Goal: Information Seeking & Learning: Learn about a topic

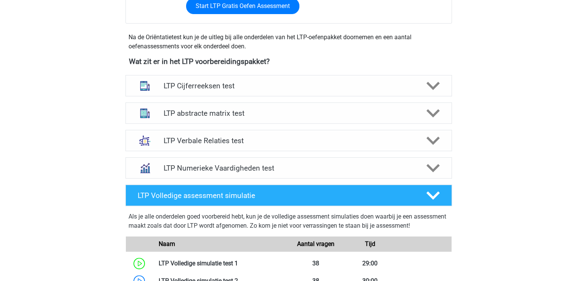
scroll to position [251, 0]
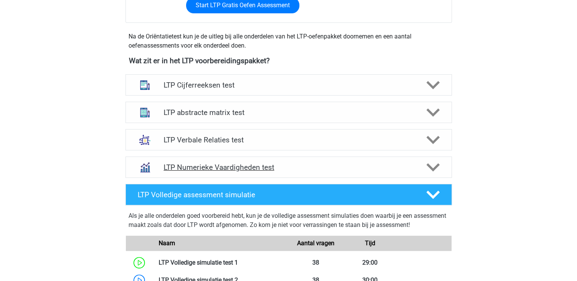
click at [433, 164] on icon at bounding box center [432, 167] width 13 height 13
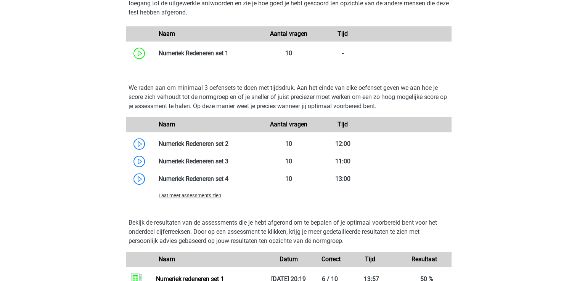
scroll to position [492, 0]
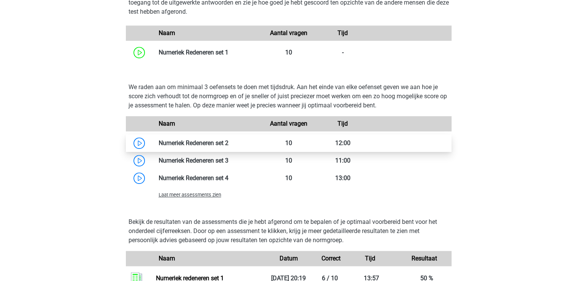
click at [228, 141] on link at bounding box center [228, 143] width 0 height 7
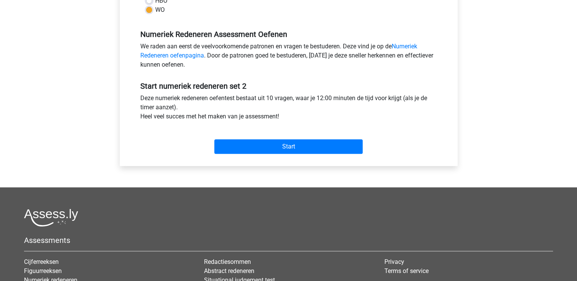
scroll to position [213, 0]
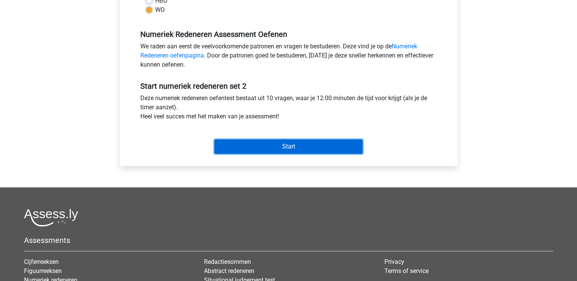
click at [280, 144] on input "Start" at bounding box center [288, 147] width 148 height 14
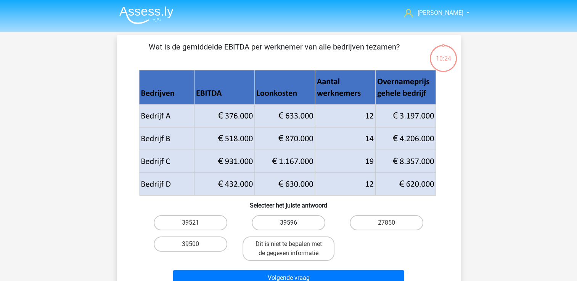
click at [291, 222] on label "39596" at bounding box center [289, 222] width 74 height 15
click at [291, 223] on input "39596" at bounding box center [290, 225] width 5 height 5
radio input "true"
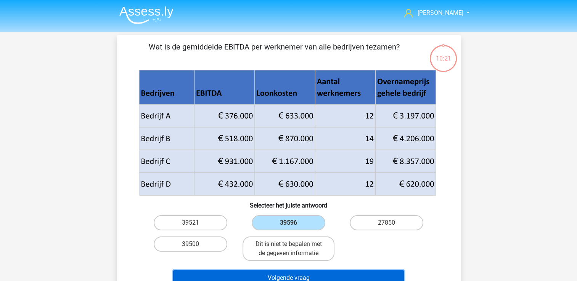
click at [293, 273] on button "Volgende vraag" at bounding box center [288, 278] width 231 height 16
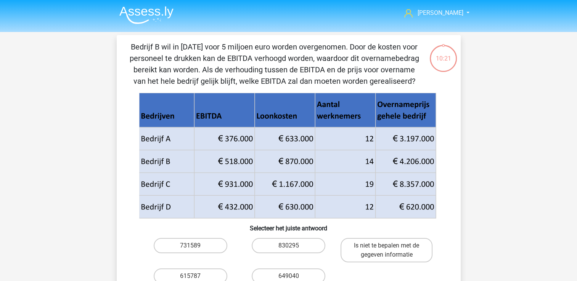
scroll to position [35, 0]
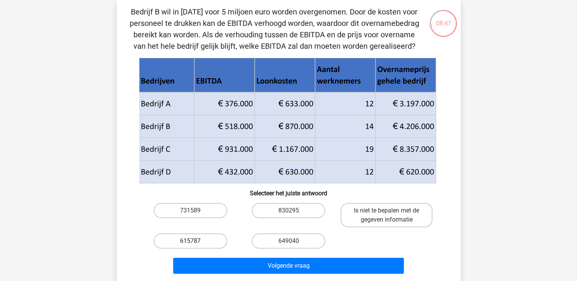
click at [202, 244] on label "615787" at bounding box center [191, 241] width 74 height 15
click at [195, 244] on input "615787" at bounding box center [192, 243] width 5 height 5
radio input "true"
click at [231, 274] on div "Volgende vraag" at bounding box center [288, 267] width 294 height 19
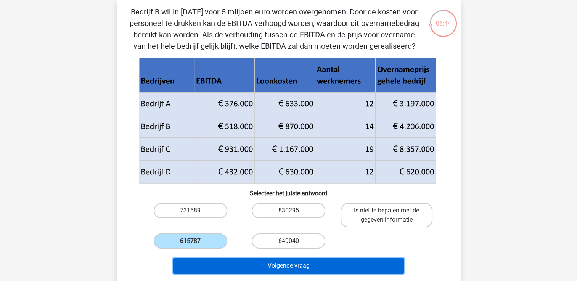
click at [233, 262] on button "Volgende vraag" at bounding box center [288, 266] width 231 height 16
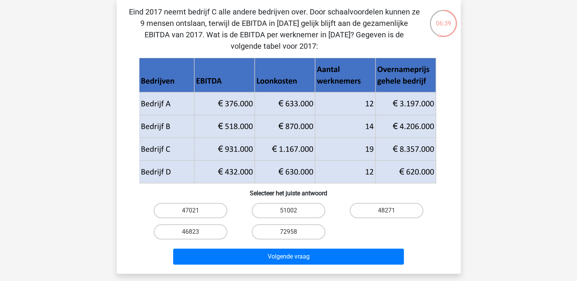
click at [198, 202] on div "47021" at bounding box center [190, 210] width 98 height 21
click at [197, 209] on label "47021" at bounding box center [191, 210] width 74 height 15
click at [195, 211] on input "47021" at bounding box center [192, 213] width 5 height 5
radio input "true"
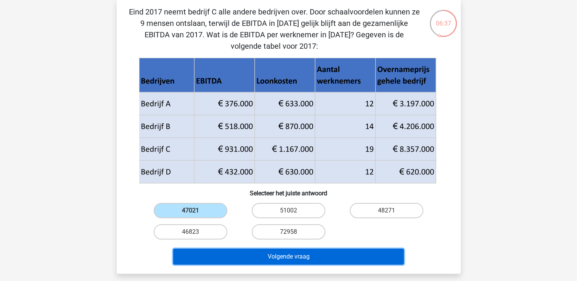
click at [259, 252] on button "Volgende vraag" at bounding box center [288, 257] width 231 height 16
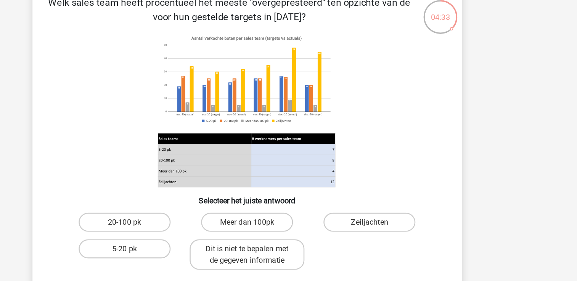
scroll to position [4, 0]
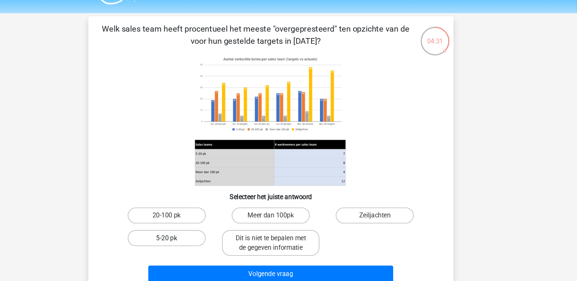
click at [200, 244] on label "5-20 pk" at bounding box center [191, 240] width 74 height 15
click at [195, 244] on input "5-20 pk" at bounding box center [192, 242] width 5 height 5
radio input "true"
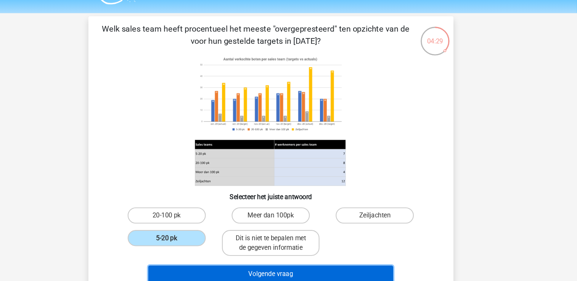
click at [263, 271] on button "Volgende vraag" at bounding box center [288, 274] width 231 height 16
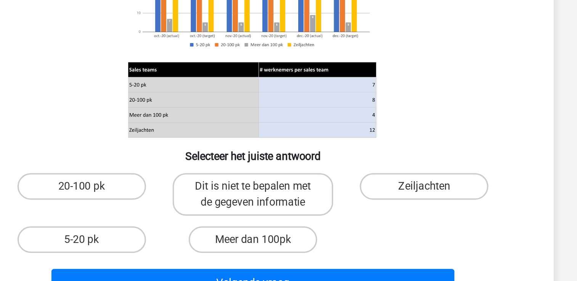
scroll to position [18, 0]
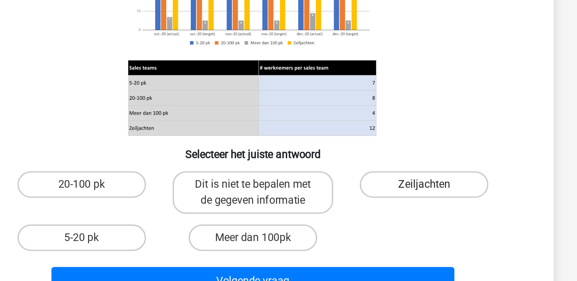
click at [368, 204] on label "Zeiljachten" at bounding box center [387, 204] width 74 height 15
click at [387, 205] on input "Zeiljachten" at bounding box center [389, 207] width 5 height 5
radio input "true"
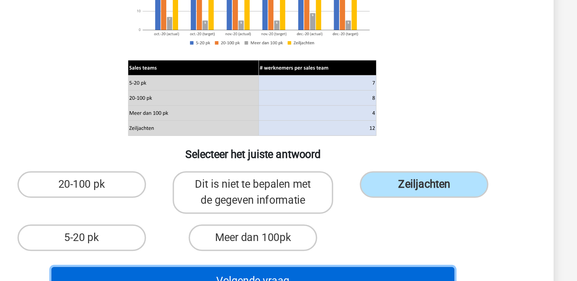
click at [333, 255] on button "Volgende vraag" at bounding box center [288, 260] width 231 height 16
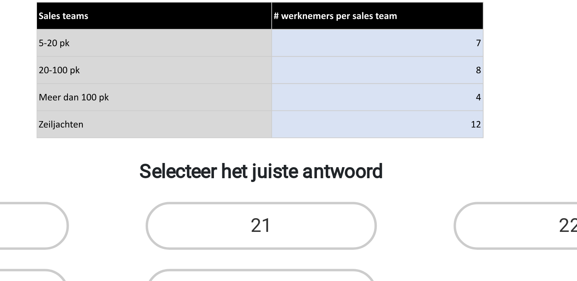
scroll to position [14, 0]
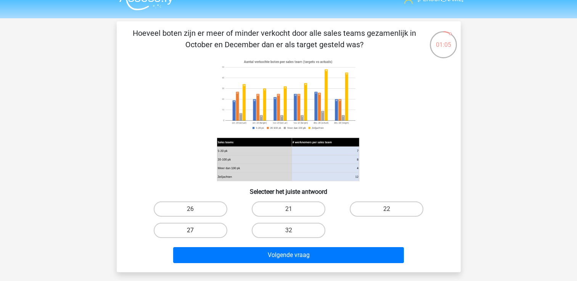
click at [202, 227] on label "27" at bounding box center [191, 230] width 74 height 15
click at [195, 231] on input "27" at bounding box center [192, 233] width 5 height 5
radio input "true"
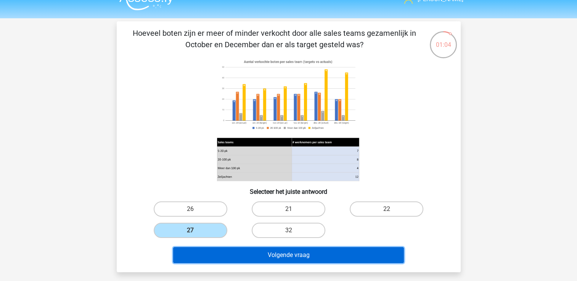
click at [243, 257] on button "Volgende vraag" at bounding box center [288, 255] width 231 height 16
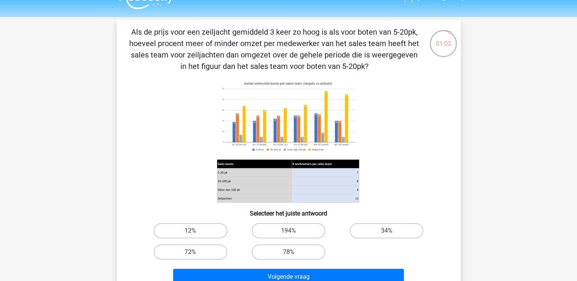
scroll to position [14, 0]
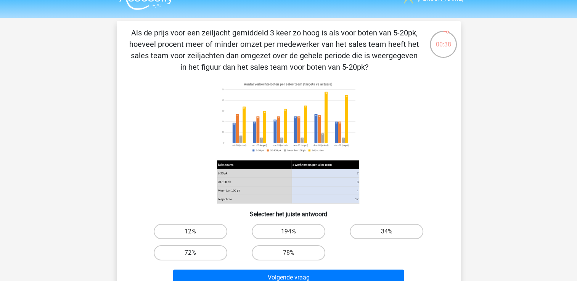
click at [201, 251] on label "72%" at bounding box center [191, 253] width 74 height 15
click at [195, 253] on input "72%" at bounding box center [192, 255] width 5 height 5
radio input "true"
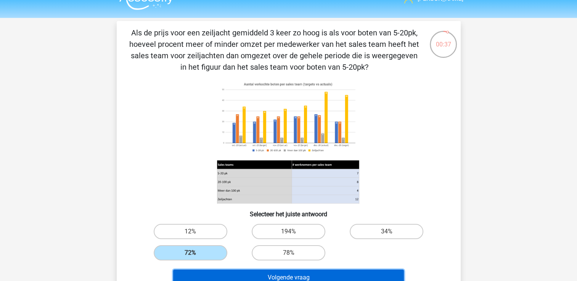
click at [265, 275] on button "Volgende vraag" at bounding box center [288, 278] width 231 height 16
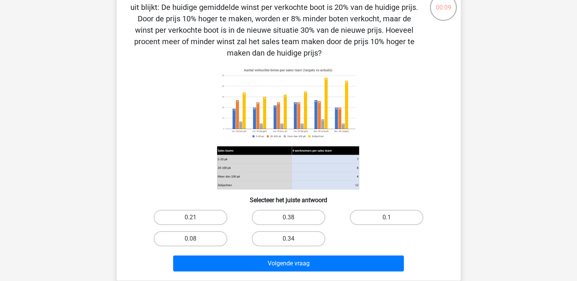
scroll to position [51, 0]
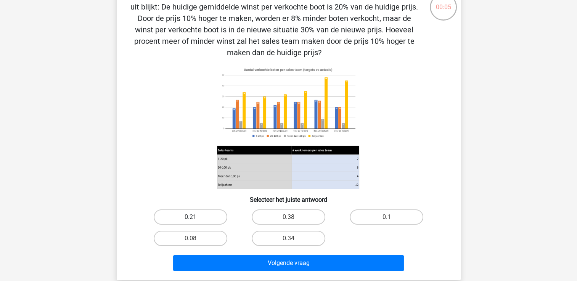
click at [202, 215] on label "0.21" at bounding box center [191, 217] width 74 height 15
click at [195, 217] on input "0.21" at bounding box center [192, 219] width 5 height 5
radio input "true"
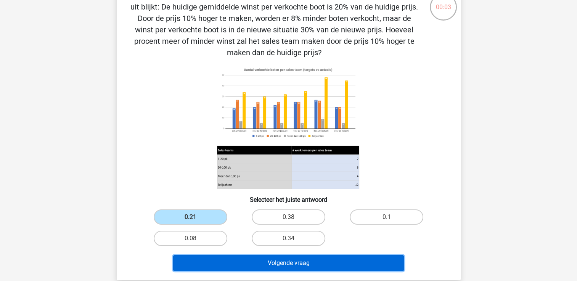
click at [250, 265] on button "Volgende vraag" at bounding box center [288, 263] width 231 height 16
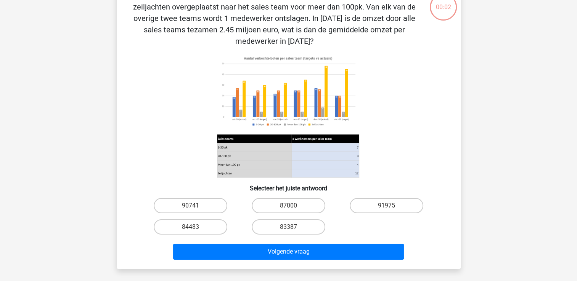
scroll to position [35, 0]
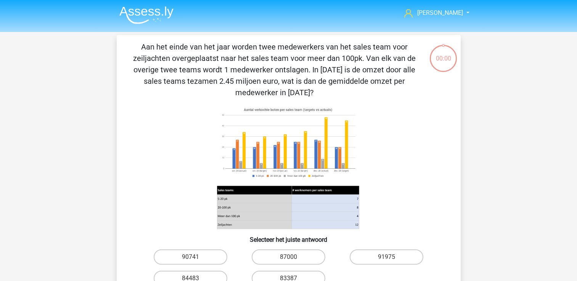
scroll to position [35, 0]
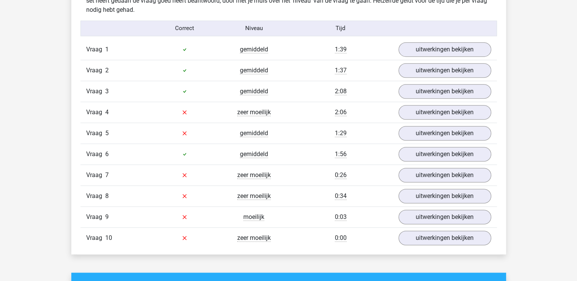
scroll to position [486, 0]
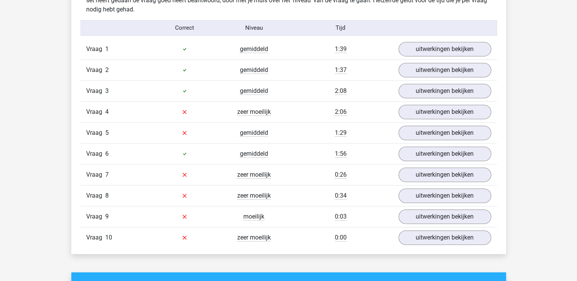
click at [227, 223] on div "Vraag 9 moeilijk 0:03 uitwerkingen bekijken" at bounding box center [288, 216] width 416 height 21
click at [437, 115] on link "uitwerkingen bekijken" at bounding box center [444, 112] width 106 height 17
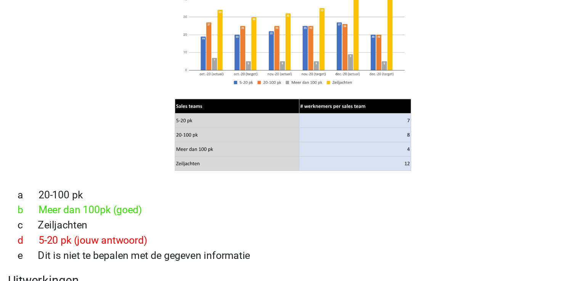
scroll to position [635, 0]
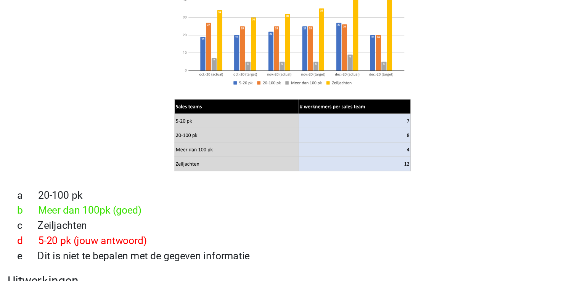
click at [293, 87] on icon at bounding box center [289, 62] width 338 height 126
click at [406, 80] on icon at bounding box center [289, 62] width 338 height 126
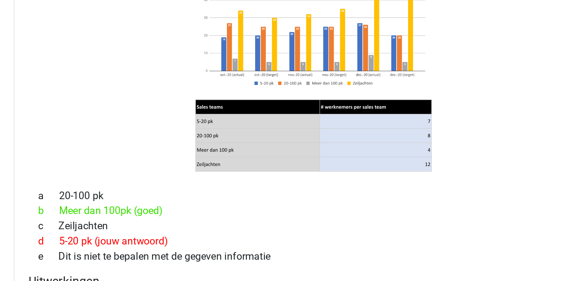
scroll to position [652, 0]
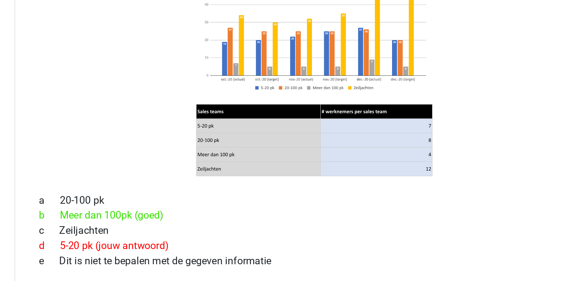
click at [392, 59] on icon at bounding box center [289, 44] width 338 height 126
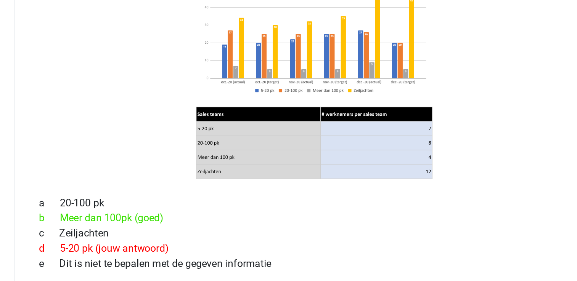
scroll to position [650, 0]
click at [392, 59] on icon at bounding box center [289, 46] width 338 height 126
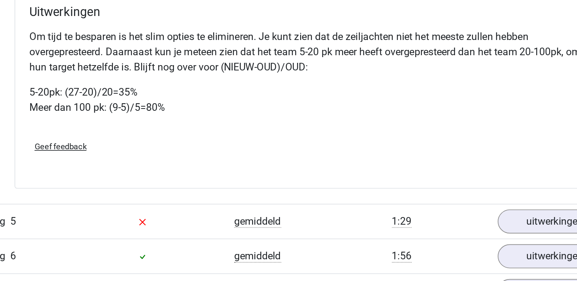
scroll to position [708, 0]
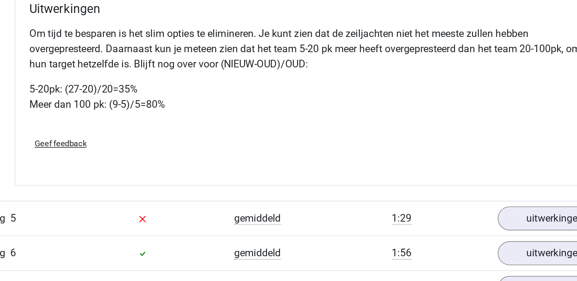
click at [396, 180] on p "5-20pk: (27-20)/20=35% Meer dan 100 pk: (9-5)/5=80%" at bounding box center [289, 170] width 344 height 18
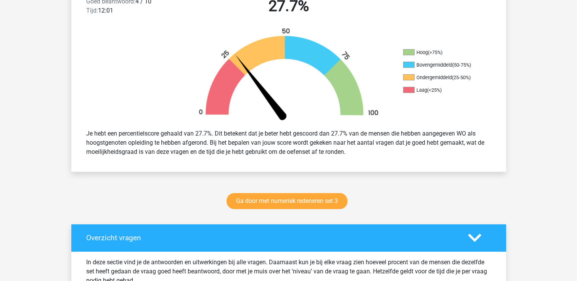
scroll to position [197, 0]
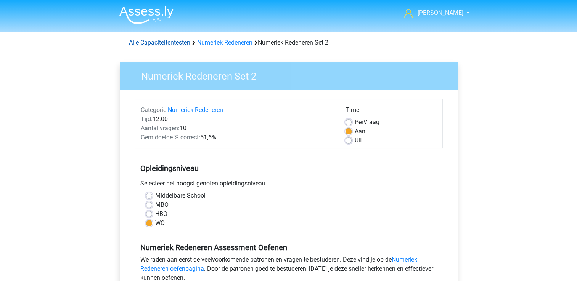
click at [178, 46] on link "Alle Capaciteitentesten" at bounding box center [159, 42] width 61 height 7
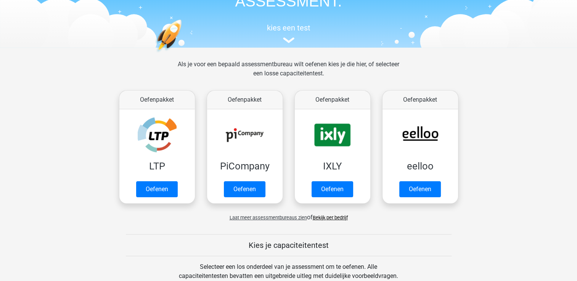
scroll to position [61, 0]
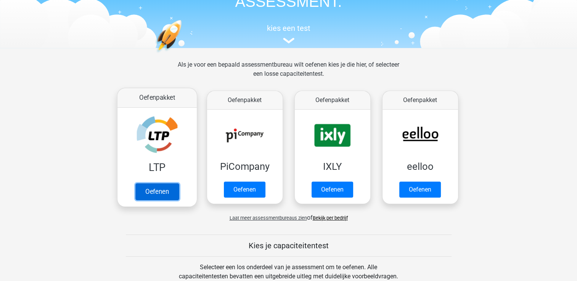
click at [157, 190] on link "Oefenen" at bounding box center [156, 191] width 43 height 17
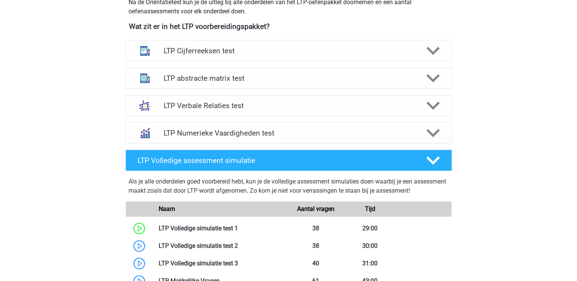
scroll to position [284, 0]
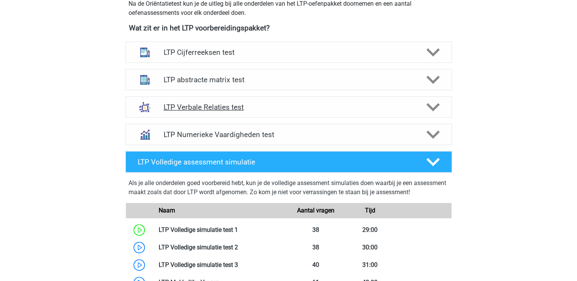
click at [432, 111] on icon at bounding box center [432, 107] width 13 height 13
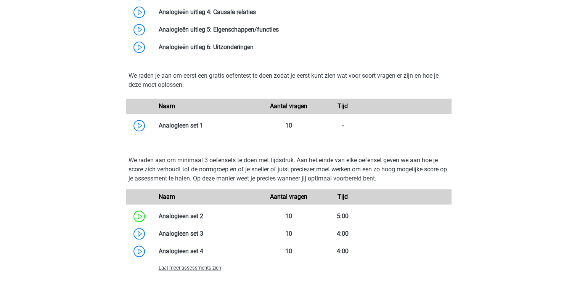
scroll to position [633, 0]
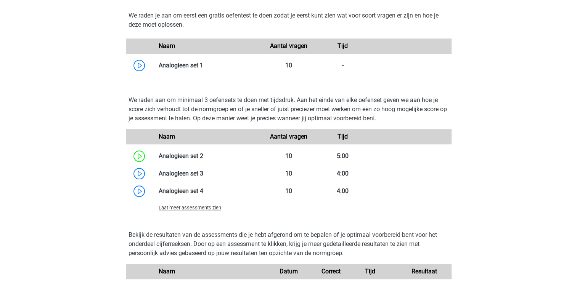
click at [180, 210] on span "Laat meer assessments zien" at bounding box center [190, 208] width 63 height 6
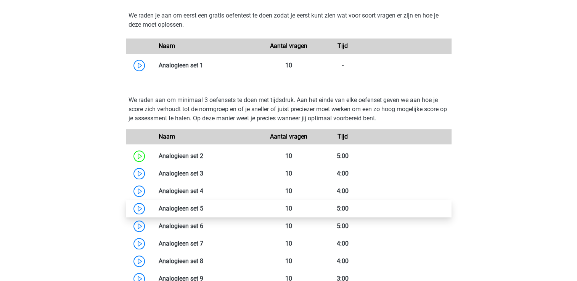
click at [203, 210] on link at bounding box center [203, 208] width 0 height 7
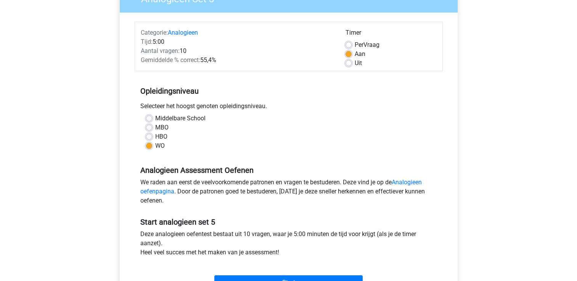
scroll to position [152, 0]
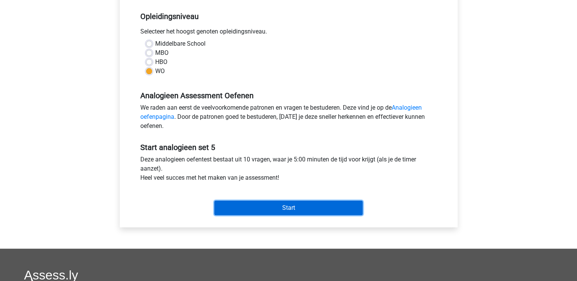
click at [297, 207] on input "Start" at bounding box center [288, 208] width 148 height 14
click at [293, 205] on input "Start" at bounding box center [288, 208] width 148 height 14
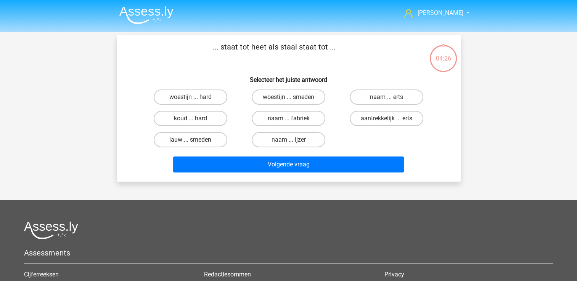
click at [197, 141] on label "lauw ... smeden" at bounding box center [191, 139] width 74 height 15
click at [195, 141] on input "lauw ... smeden" at bounding box center [192, 142] width 5 height 5
radio input "true"
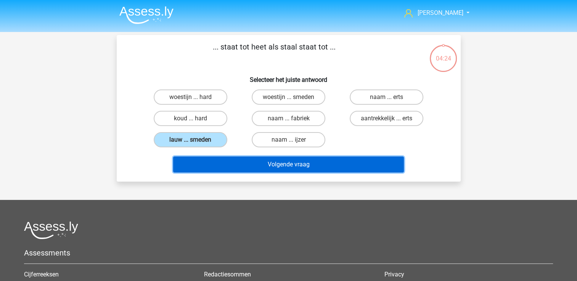
click at [296, 162] on button "Volgende vraag" at bounding box center [288, 165] width 231 height 16
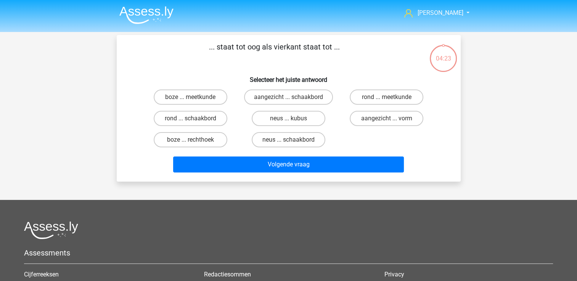
scroll to position [35, 0]
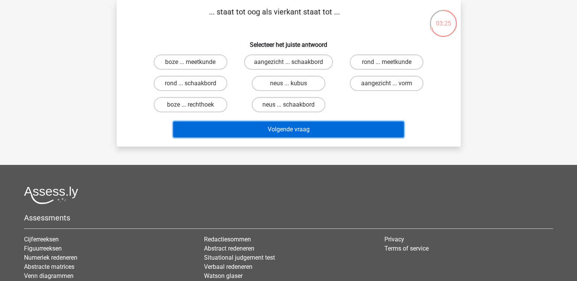
click at [301, 124] on button "Volgende vraag" at bounding box center [288, 130] width 231 height 16
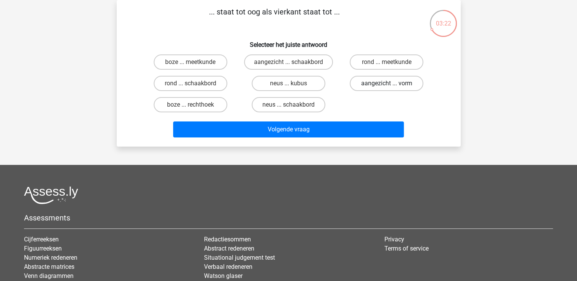
click at [395, 83] on label "aangezicht ... vorm" at bounding box center [387, 83] width 74 height 15
click at [392, 83] on input "aangezicht ... vorm" at bounding box center [389, 85] width 5 height 5
radio input "true"
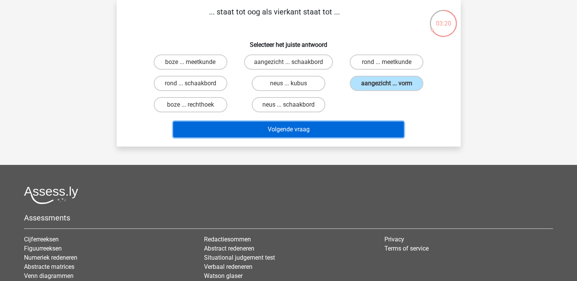
click at [332, 128] on button "Volgende vraag" at bounding box center [288, 130] width 231 height 16
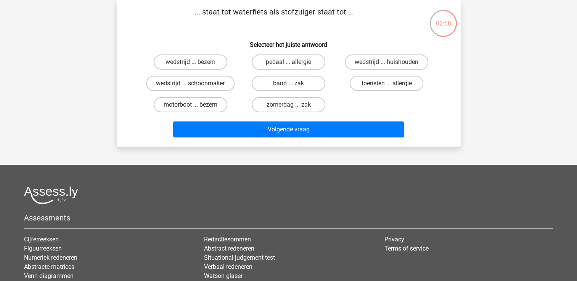
click at [208, 104] on label "motorboot ... bezem" at bounding box center [191, 104] width 74 height 15
click at [195, 105] on input "motorboot ... bezem" at bounding box center [192, 107] width 5 height 5
radio input "true"
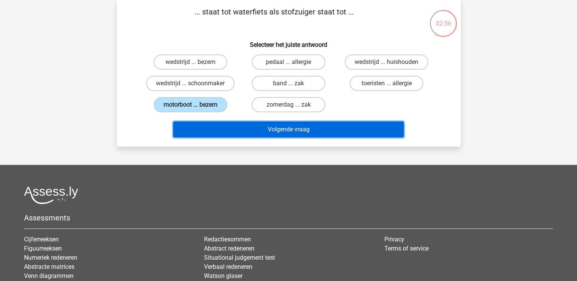
click at [241, 132] on button "Volgende vraag" at bounding box center [288, 130] width 231 height 16
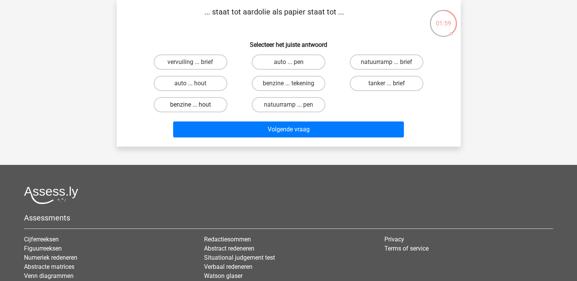
click at [208, 101] on label "benzine ... hout" at bounding box center [191, 104] width 74 height 15
click at [195, 105] on input "benzine ... hout" at bounding box center [192, 107] width 5 height 5
radio input "true"
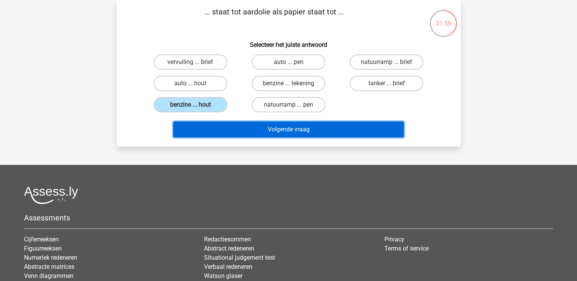
click at [271, 133] on button "Volgende vraag" at bounding box center [288, 130] width 231 height 16
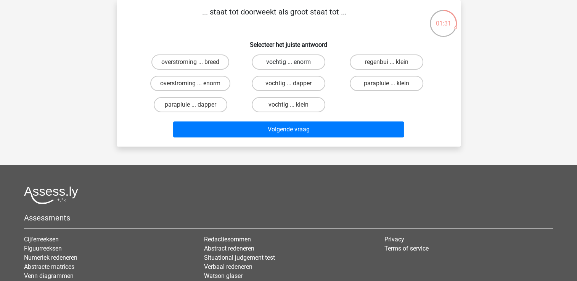
click at [285, 57] on label "vochtig ... enorm" at bounding box center [289, 62] width 74 height 15
click at [288, 62] on input "vochtig ... enorm" at bounding box center [290, 64] width 5 height 5
radio input "true"
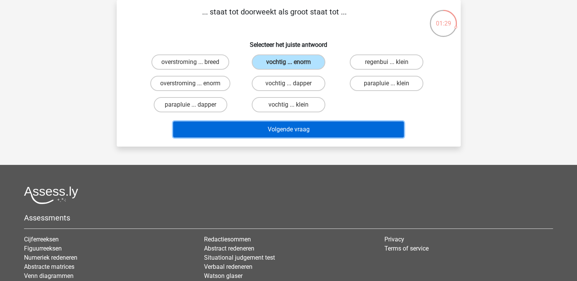
click at [284, 128] on button "Volgende vraag" at bounding box center [288, 130] width 231 height 16
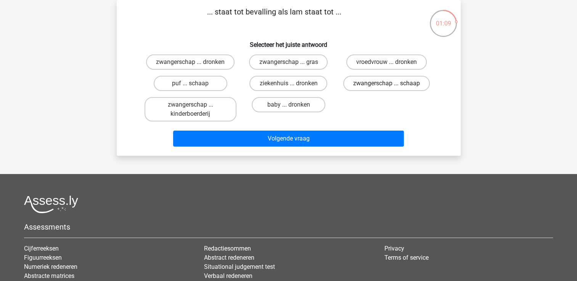
click at [386, 82] on label "zwangerschap ... schaap" at bounding box center [386, 83] width 87 height 15
click at [387, 83] on input "zwangerschap ... schaap" at bounding box center [389, 85] width 5 height 5
radio input "true"
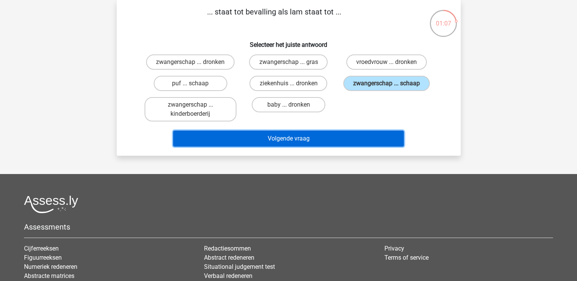
click at [334, 135] on button "Volgende vraag" at bounding box center [288, 139] width 231 height 16
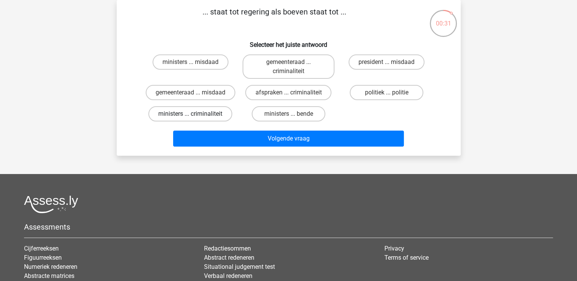
click at [209, 115] on label "ministers ... criminaliteit" at bounding box center [190, 113] width 84 height 15
click at [195, 115] on input "ministers ... criminaliteit" at bounding box center [192, 116] width 5 height 5
radio input "true"
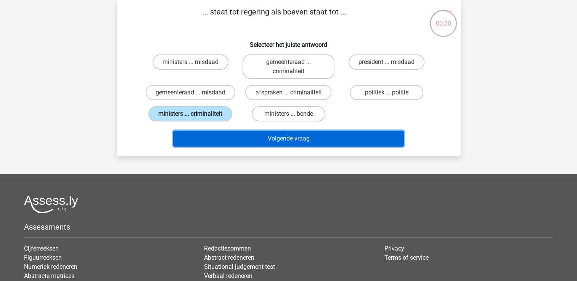
click at [231, 137] on button "Volgende vraag" at bounding box center [288, 139] width 231 height 16
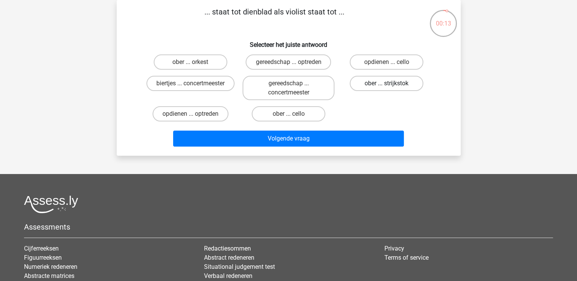
click at [393, 83] on label "ober ... strijkstok" at bounding box center [387, 83] width 74 height 15
click at [392, 83] on input "ober ... strijkstok" at bounding box center [389, 85] width 5 height 5
radio input "true"
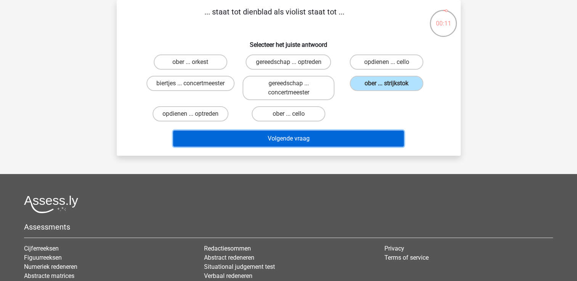
click at [363, 138] on button "Volgende vraag" at bounding box center [288, 139] width 231 height 16
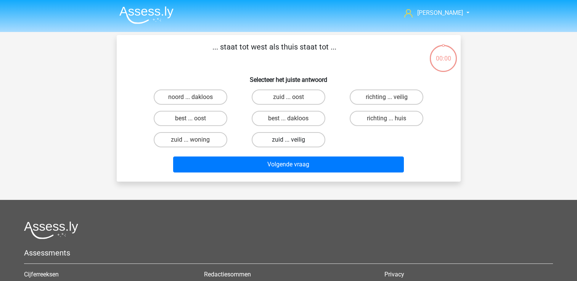
scroll to position [35, 0]
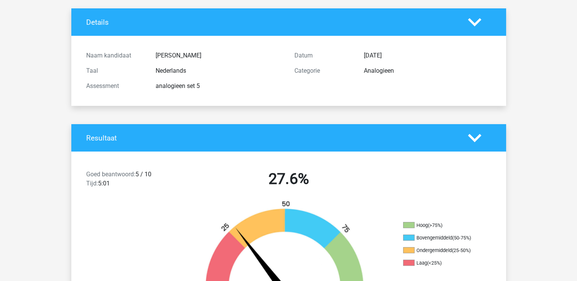
scroll to position [41, 0]
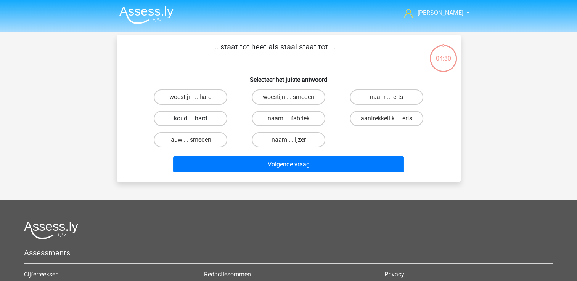
click at [186, 117] on label "koud ... hard" at bounding box center [191, 118] width 74 height 15
click at [190, 119] on input "koud ... hard" at bounding box center [192, 121] width 5 height 5
radio input "true"
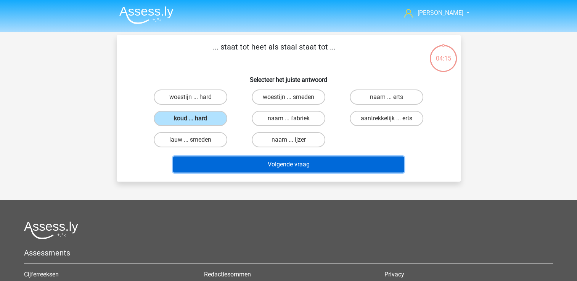
click at [253, 164] on button "Volgende vraag" at bounding box center [288, 165] width 231 height 16
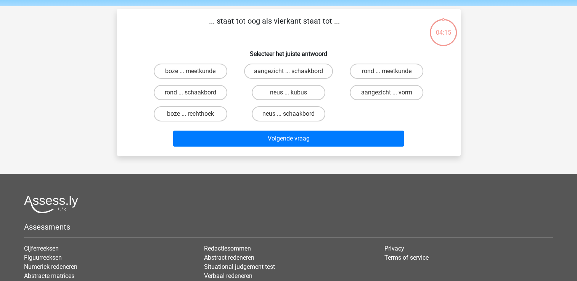
scroll to position [35, 0]
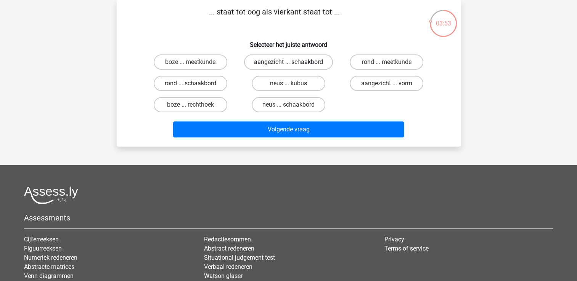
click at [298, 62] on label "aangezicht ... schaakbord" at bounding box center [288, 62] width 89 height 15
click at [293, 62] on input "aangezicht ... schaakbord" at bounding box center [290, 64] width 5 height 5
radio input "true"
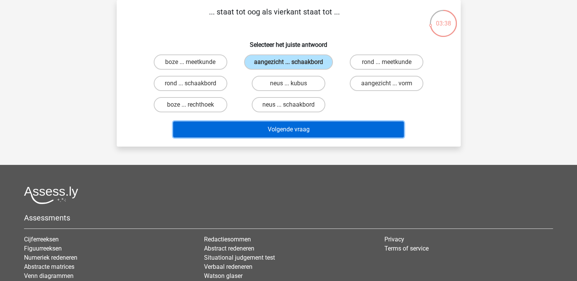
click at [282, 130] on button "Volgende vraag" at bounding box center [288, 130] width 231 height 16
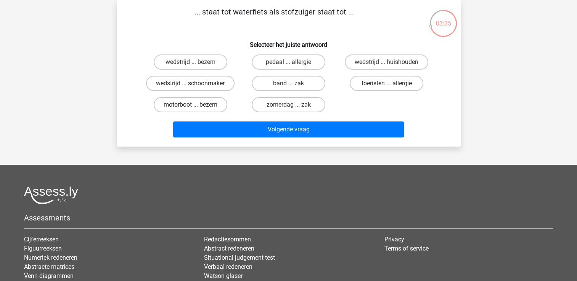
click at [203, 103] on label "motorboot ... bezem" at bounding box center [191, 104] width 74 height 15
click at [195, 105] on input "motorboot ... bezem" at bounding box center [192, 107] width 5 height 5
radio input "true"
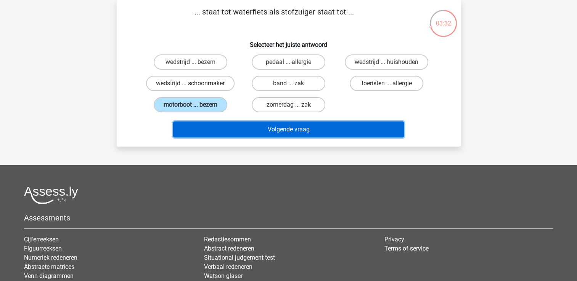
click at [262, 127] on button "Volgende vraag" at bounding box center [288, 130] width 231 height 16
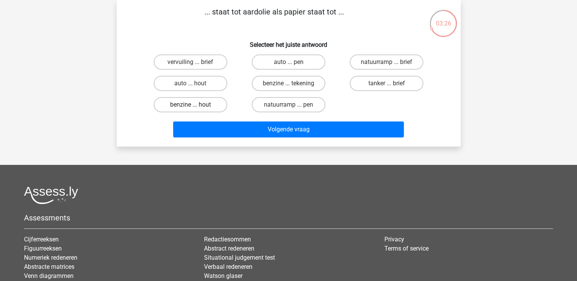
click at [206, 104] on label "benzine ... hout" at bounding box center [191, 104] width 74 height 15
click at [195, 105] on input "benzine ... hout" at bounding box center [192, 107] width 5 height 5
radio input "true"
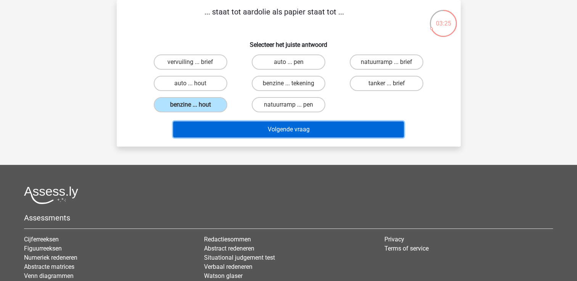
click at [233, 127] on button "Volgende vraag" at bounding box center [288, 130] width 231 height 16
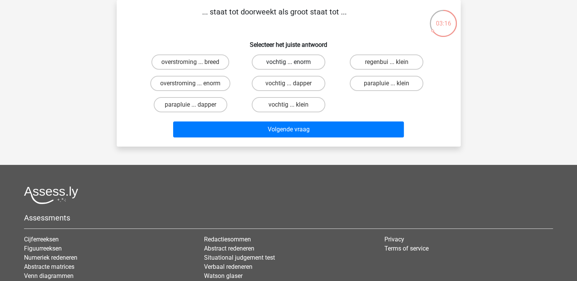
click at [303, 62] on label "vochtig ... enorm" at bounding box center [289, 62] width 74 height 15
click at [293, 62] on input "vochtig ... enorm" at bounding box center [290, 64] width 5 height 5
radio input "true"
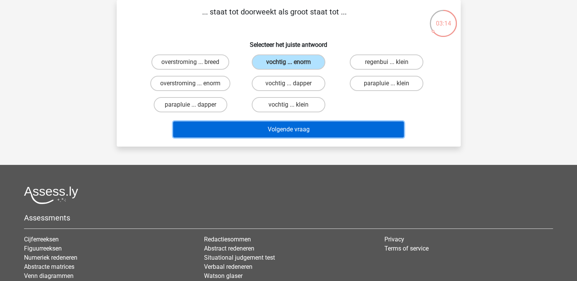
click at [285, 128] on button "Volgende vraag" at bounding box center [288, 130] width 231 height 16
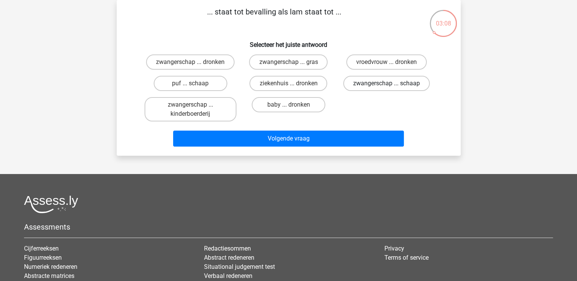
click at [374, 81] on label "zwangerschap ... schaap" at bounding box center [386, 83] width 87 height 15
click at [387, 83] on input "zwangerschap ... schaap" at bounding box center [389, 85] width 5 height 5
radio input "true"
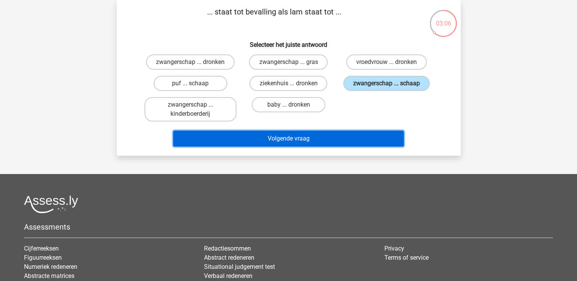
click at [319, 136] on button "Volgende vraag" at bounding box center [288, 139] width 231 height 16
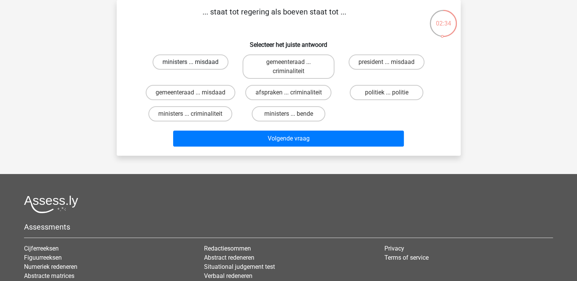
click at [212, 63] on label "ministers ... misdaad" at bounding box center [190, 62] width 76 height 15
click at [195, 63] on input "ministers ... misdaad" at bounding box center [192, 64] width 5 height 5
radio input "true"
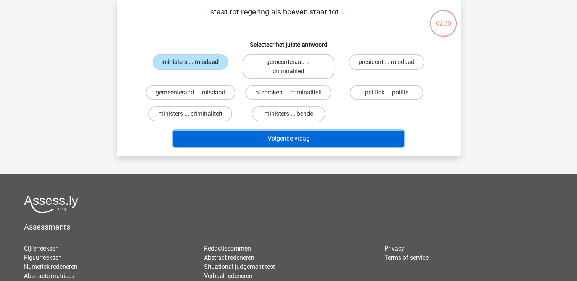
click at [255, 141] on button "Volgende vraag" at bounding box center [288, 139] width 231 height 16
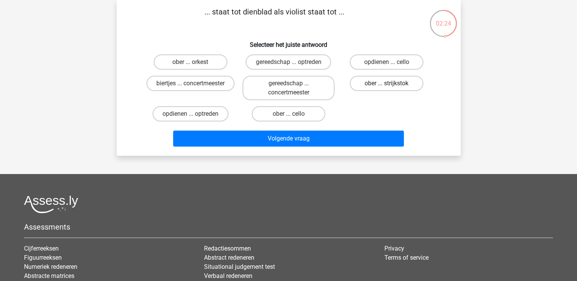
click at [372, 87] on label "ober ... strijkstok" at bounding box center [387, 83] width 74 height 15
click at [387, 87] on input "ober ... strijkstok" at bounding box center [389, 85] width 5 height 5
radio input "true"
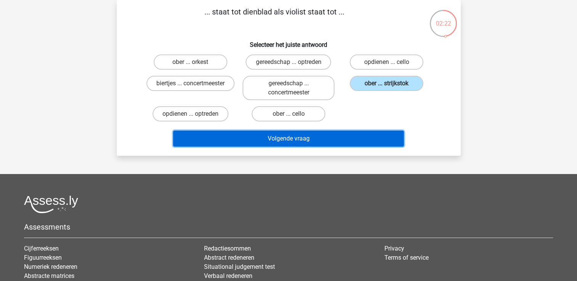
click at [328, 140] on button "Volgende vraag" at bounding box center [288, 139] width 231 height 16
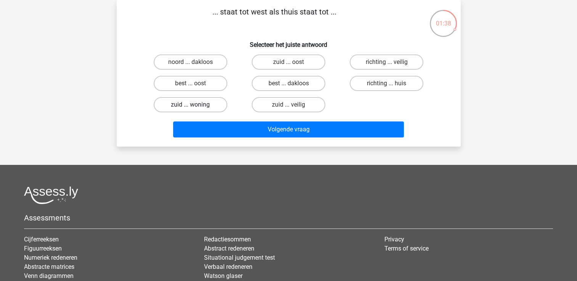
click at [202, 106] on label "zuid ... woning" at bounding box center [191, 104] width 74 height 15
click at [195, 106] on input "zuid ... woning" at bounding box center [192, 107] width 5 height 5
radio input "true"
click at [213, 83] on label "best ... oost" at bounding box center [191, 83] width 74 height 15
click at [195, 83] on input "best ... oost" at bounding box center [192, 85] width 5 height 5
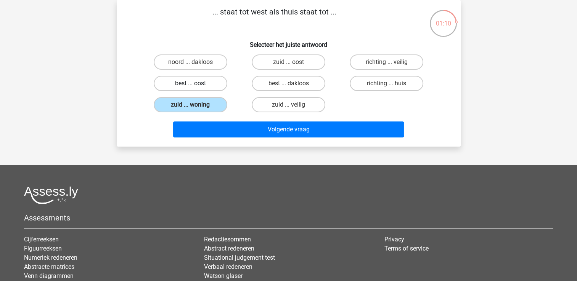
radio input "true"
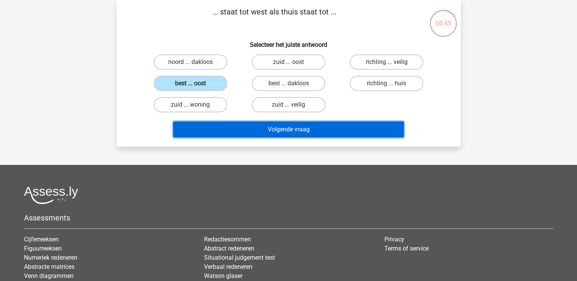
click at [241, 130] on button "Volgende vraag" at bounding box center [288, 130] width 231 height 16
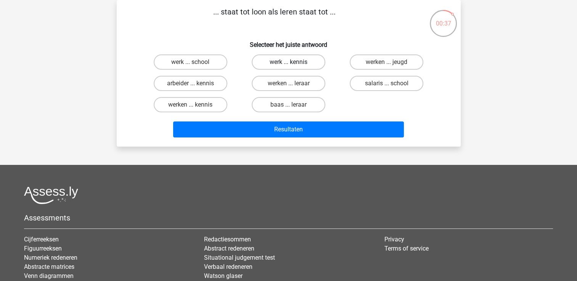
click at [273, 60] on label "werk ... kennis" at bounding box center [289, 62] width 74 height 15
click at [288, 62] on input "werk ... kennis" at bounding box center [290, 64] width 5 height 5
radio input "true"
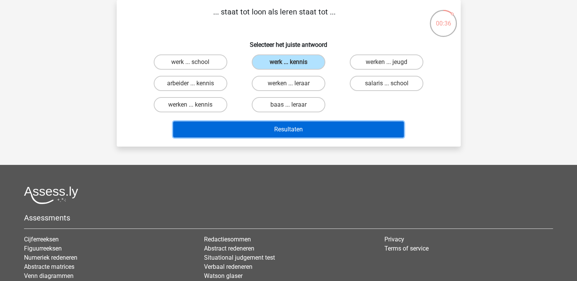
click at [271, 128] on button "Resultaten" at bounding box center [288, 130] width 231 height 16
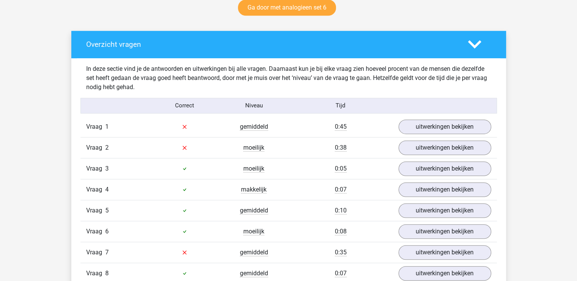
scroll to position [408, 0]
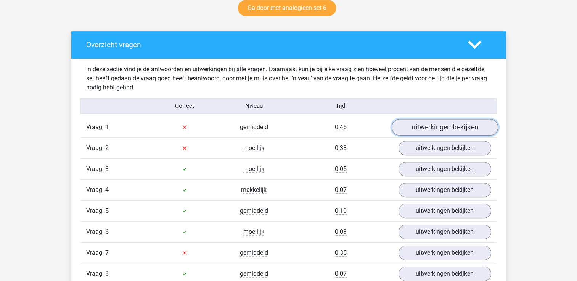
click at [411, 121] on link "uitwerkingen bekijken" at bounding box center [444, 127] width 106 height 17
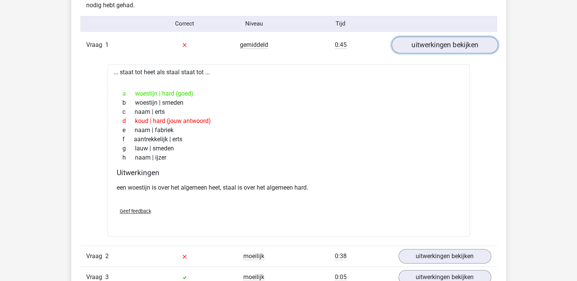
scroll to position [480, 0]
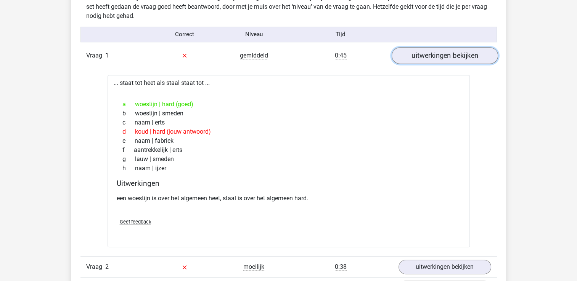
click at [443, 53] on link "uitwerkingen bekijken" at bounding box center [444, 55] width 106 height 17
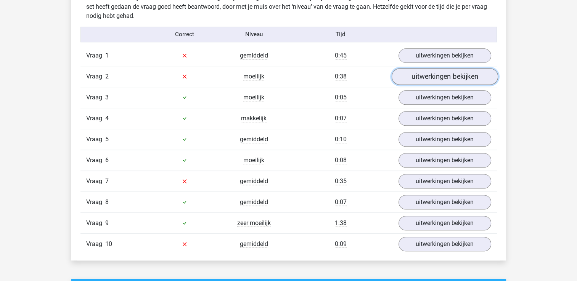
click at [450, 77] on link "uitwerkingen bekijken" at bounding box center [444, 76] width 106 height 17
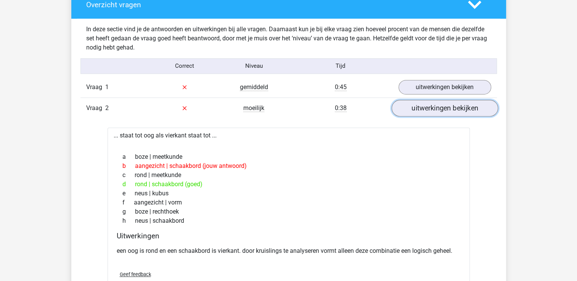
scroll to position [448, 0]
click at [441, 108] on link "uitwerkingen bekijken" at bounding box center [444, 108] width 106 height 17
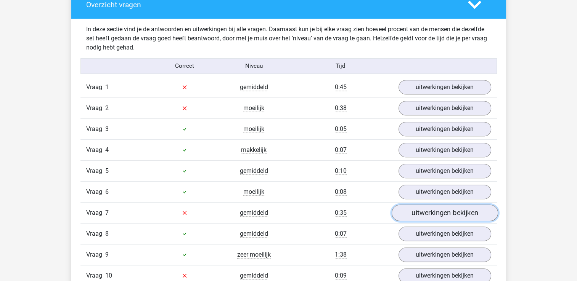
click at [468, 214] on link "uitwerkingen bekijken" at bounding box center [444, 213] width 106 height 17
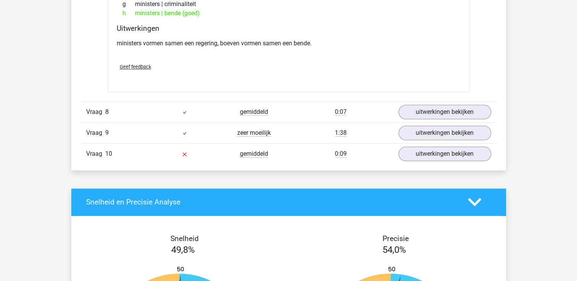
scroll to position [761, 0]
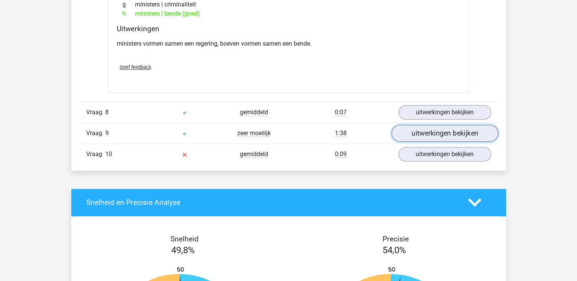
click at [450, 125] on link "uitwerkingen bekijken" at bounding box center [444, 133] width 106 height 17
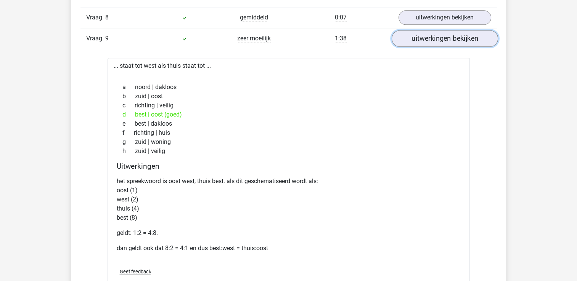
scroll to position [856, 0]
click at [467, 36] on link "uitwerkingen bekijken" at bounding box center [444, 37] width 106 height 17
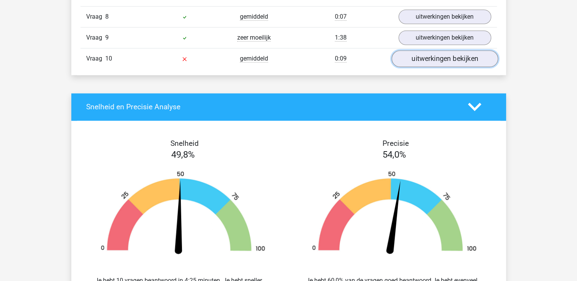
click at [462, 56] on link "uitwerkingen bekijken" at bounding box center [444, 58] width 106 height 17
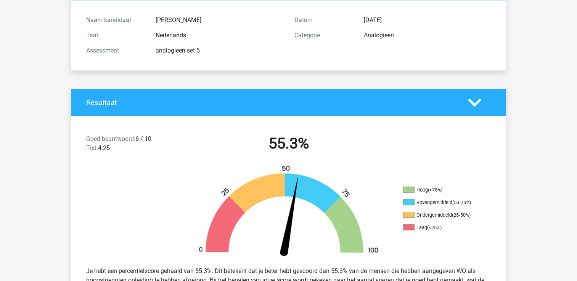
scroll to position [0, 0]
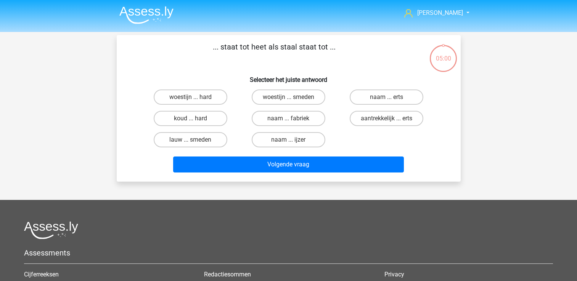
scroll to position [35, 0]
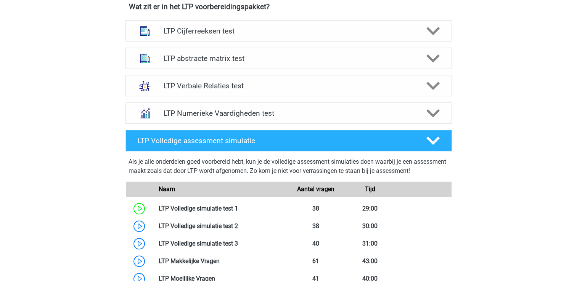
scroll to position [302, 0]
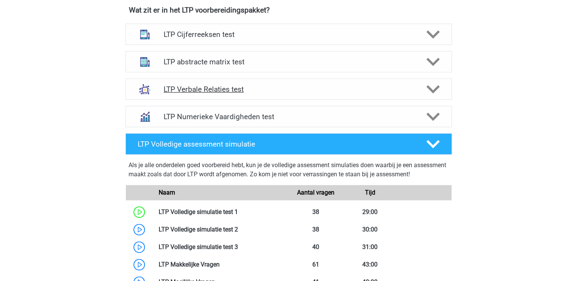
click at [432, 88] on icon at bounding box center [432, 89] width 13 height 13
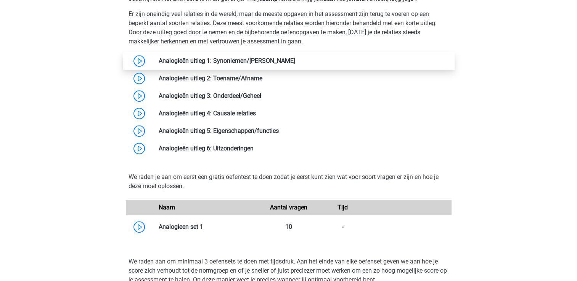
scroll to position [471, 0]
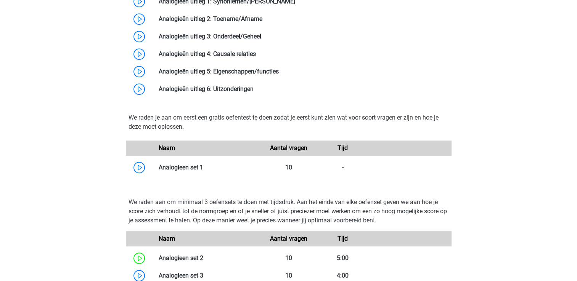
drag, startPoint x: 191, startPoint y: 241, endPoint x: 198, endPoint y: 212, distance: 29.9
click at [198, 212] on div "We raden aan om minimaal 3 oefensets te doen met tijdsdruk. Aan het einde van e…" at bounding box center [288, 258] width 332 height 132
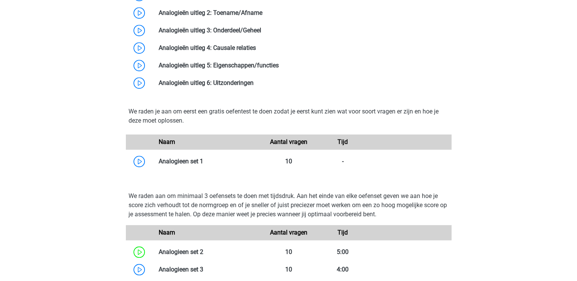
scroll to position [546, 0]
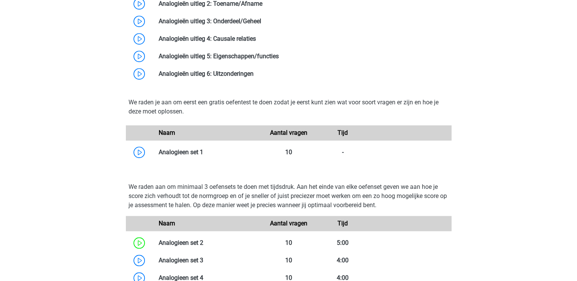
click at [62, 253] on div "[PERSON_NAME] [EMAIL_ADDRESS][DOMAIN_NAME] Nederlands" at bounding box center [288, 208] width 577 height 1509
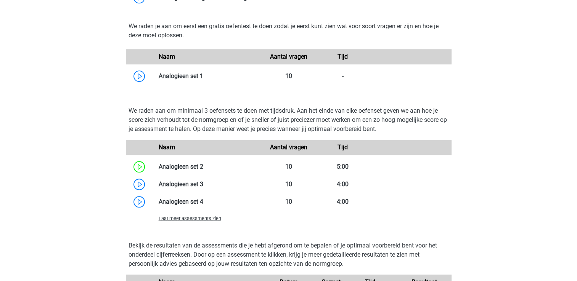
scroll to position [669, 0]
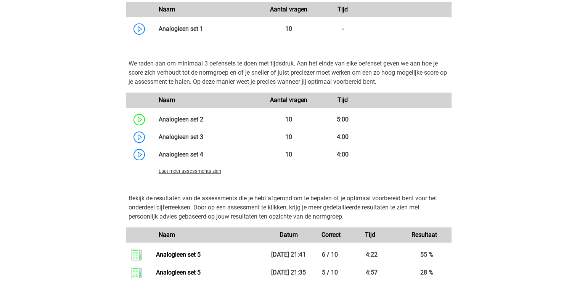
click at [190, 173] on span "Laat meer assessments zien" at bounding box center [190, 172] width 63 height 6
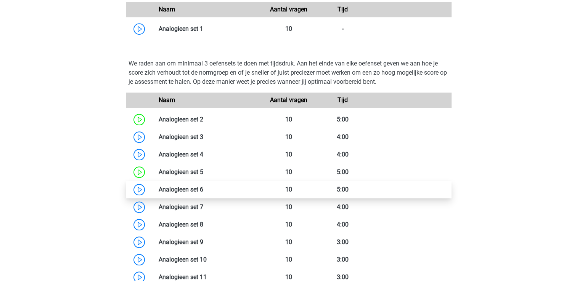
click at [203, 190] on link at bounding box center [203, 189] width 0 height 7
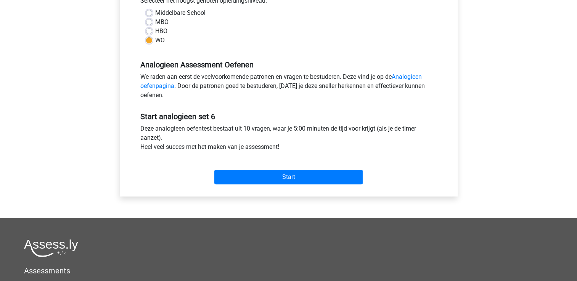
scroll to position [102, 0]
